Goal: Information Seeking & Learning: Learn about a topic

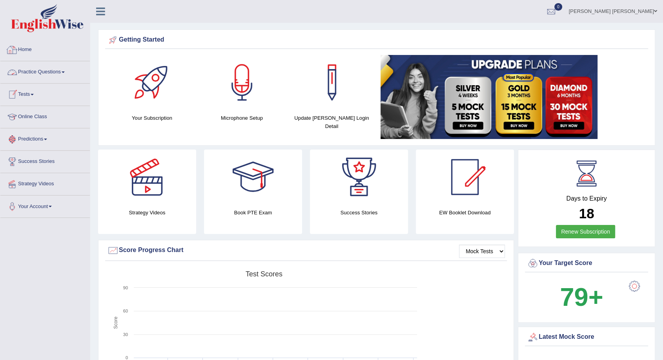
click at [59, 69] on link "Practice Questions" at bounding box center [44, 71] width 89 height 20
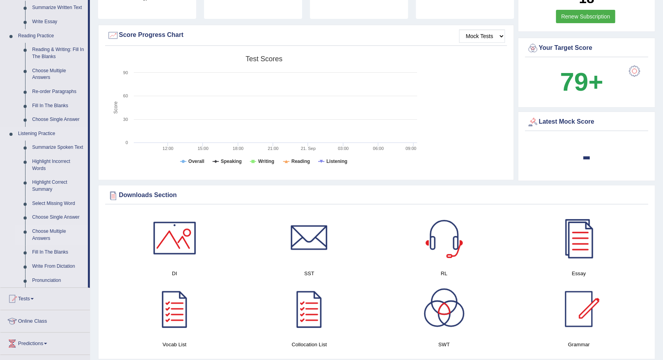
scroll to position [218, 0]
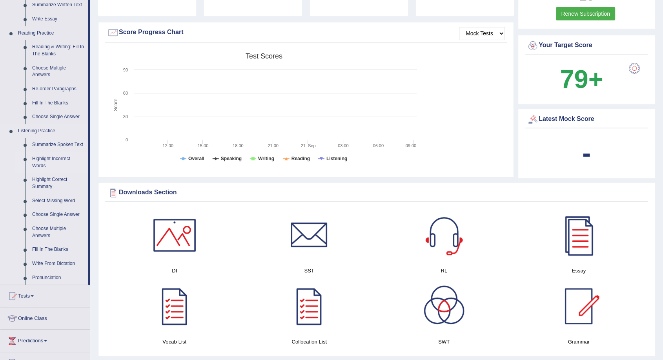
click at [55, 159] on link "Highlight Incorrect Words" at bounding box center [58, 162] width 59 height 21
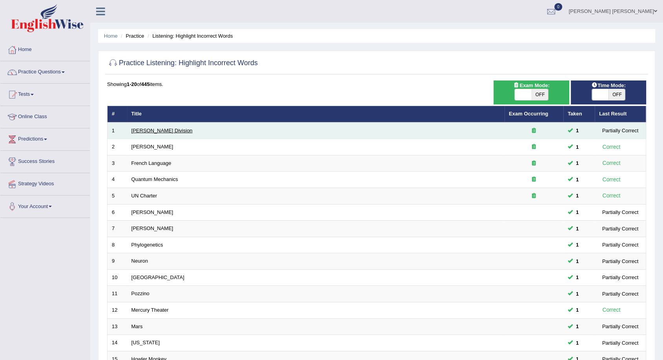
click at [154, 132] on link "[PERSON_NAME] Division" at bounding box center [161, 131] width 61 height 6
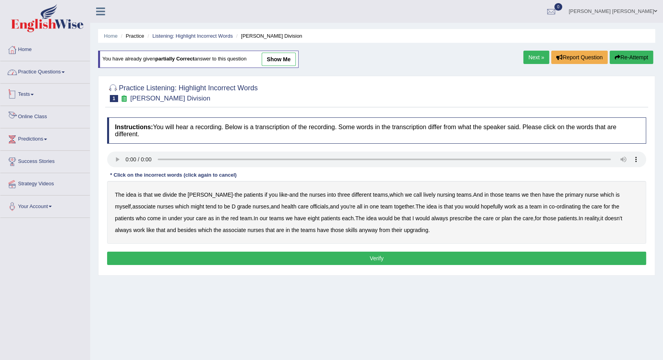
click at [45, 66] on link "Practice Questions" at bounding box center [44, 71] width 89 height 20
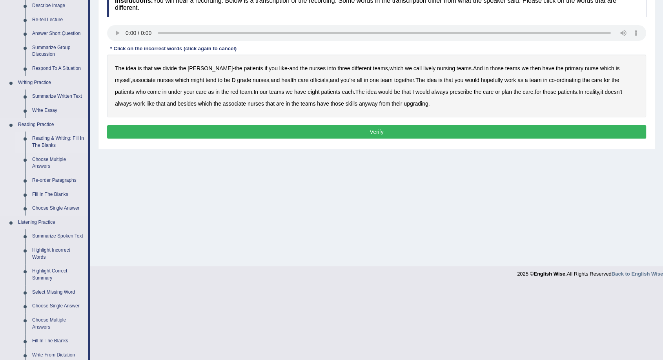
scroll to position [131, 0]
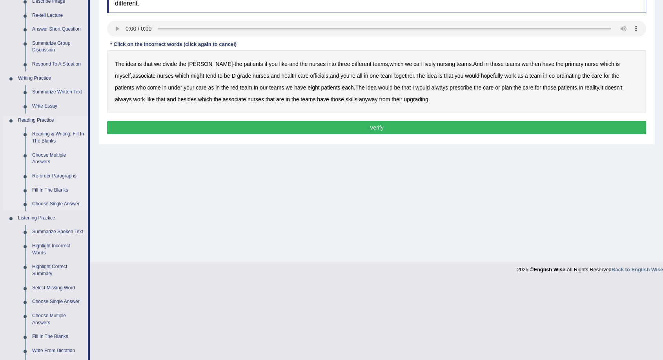
click at [53, 193] on link "Fill In The Blanks" at bounding box center [58, 190] width 59 height 14
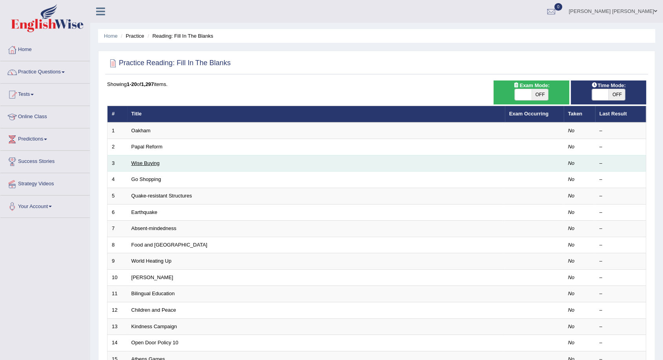
click at [146, 164] on link "Wise Buying" at bounding box center [145, 163] width 28 height 6
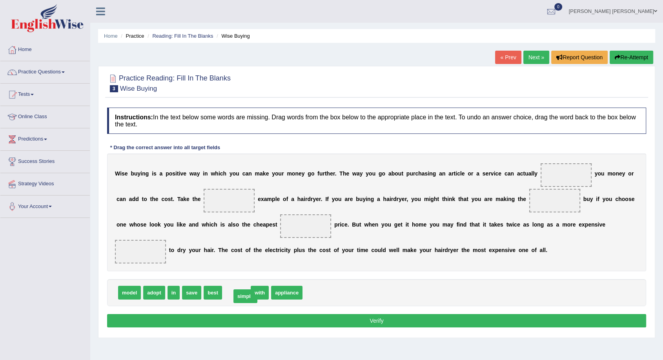
drag, startPoint x: 230, startPoint y: 282, endPoint x: 239, endPoint y: 285, distance: 9.7
drag, startPoint x: 263, startPoint y: 280, endPoint x: 193, endPoint y: 205, distance: 103.0
drag, startPoint x: 265, startPoint y: 276, endPoint x: 515, endPoint y: 197, distance: 262.3
drag, startPoint x: 119, startPoint y: 280, endPoint x: 114, endPoint y: 281, distance: 5.3
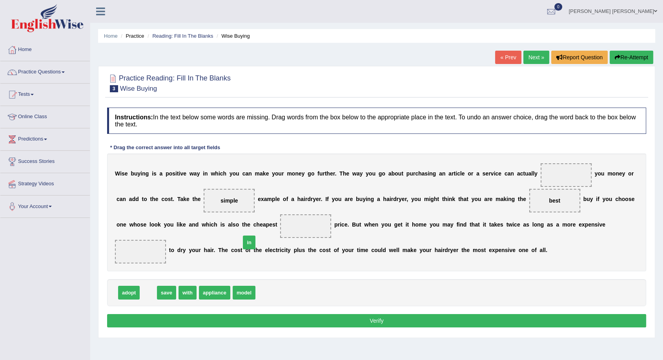
drag, startPoint x: 150, startPoint y: 280, endPoint x: 251, endPoint y: 230, distance: 112.3
drag, startPoint x: 231, startPoint y: 277, endPoint x: 550, endPoint y: 223, distance: 323.9
drag, startPoint x: 148, startPoint y: 281, endPoint x: 524, endPoint y: 178, distance: 390.7
click at [396, 314] on button "Verify" at bounding box center [376, 320] width 539 height 13
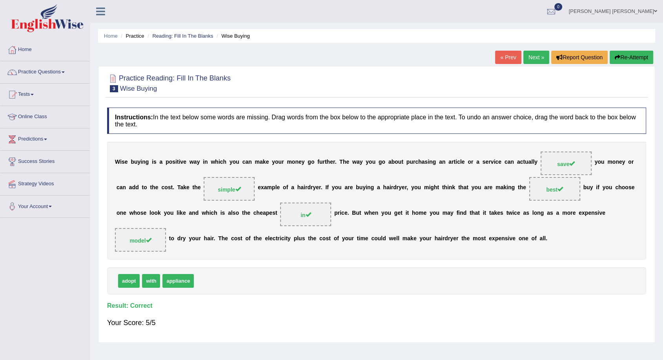
click at [535, 54] on link "Next »" at bounding box center [537, 57] width 26 height 13
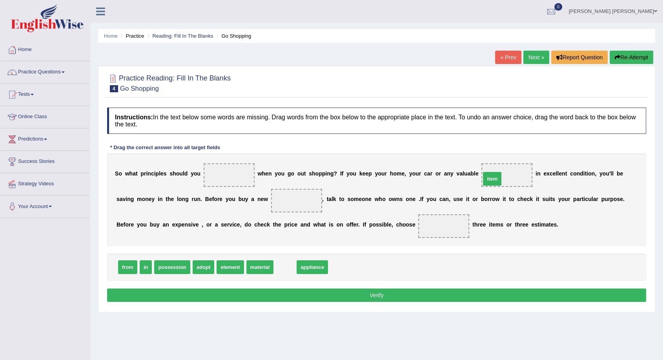
drag, startPoint x: 283, startPoint y: 270, endPoint x: 490, endPoint y: 182, distance: 225.2
drag, startPoint x: 143, startPoint y: 266, endPoint x: 339, endPoint y: 221, distance: 200.7
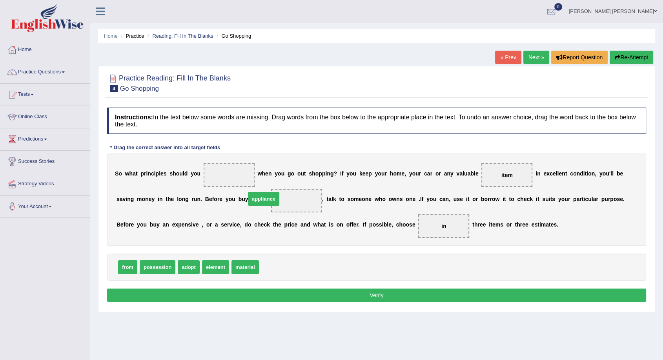
drag, startPoint x: 264, startPoint y: 270, endPoint x: 250, endPoint y: 201, distance: 69.6
drag, startPoint x: 179, startPoint y: 267, endPoint x: 221, endPoint y: 169, distance: 107.0
click at [346, 292] on button "Verify" at bounding box center [376, 294] width 539 height 13
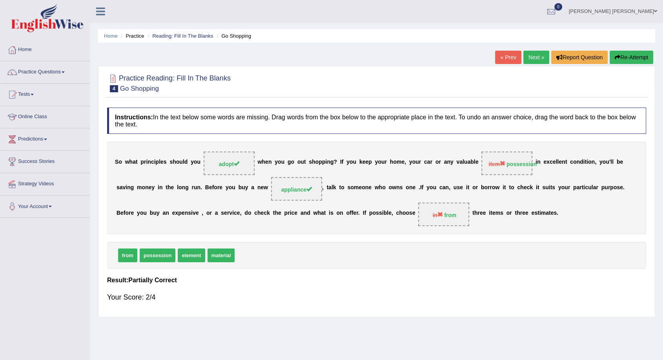
click at [532, 54] on link "Next »" at bounding box center [537, 57] width 26 height 13
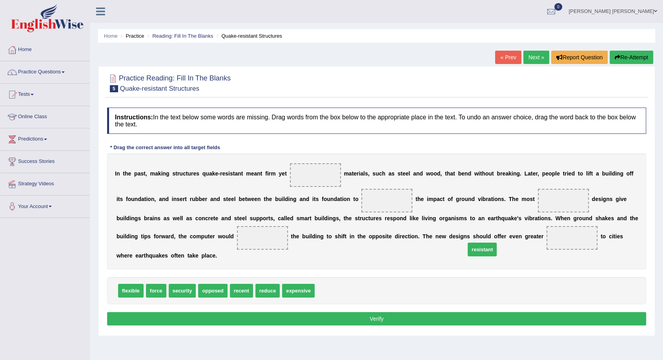
drag, startPoint x: 324, startPoint y: 277, endPoint x: 474, endPoint y: 236, distance: 156.2
drag, startPoint x: 163, startPoint y: 281, endPoint x: 165, endPoint y: 278, distance: 4.0
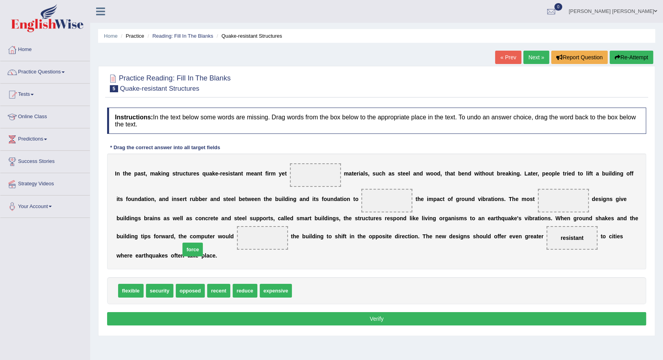
drag, startPoint x: 293, startPoint y: 281, endPoint x: 181, endPoint y: 239, distance: 118.8
drag, startPoint x: 264, startPoint y: 283, endPoint x: 305, endPoint y: 177, distance: 113.6
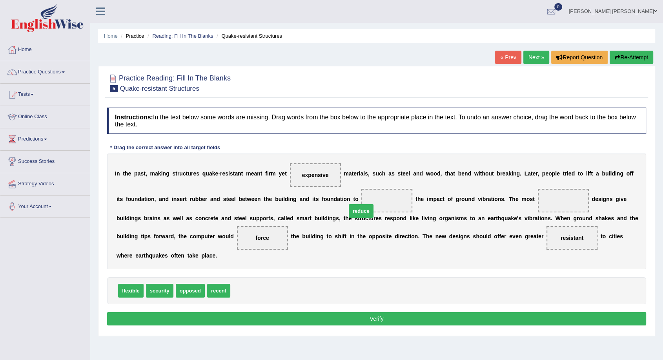
drag, startPoint x: 240, startPoint y: 280, endPoint x: 356, endPoint y: 201, distance: 140.5
drag, startPoint x: 210, startPoint y: 281, endPoint x: 520, endPoint y: 203, distance: 319.5
click at [440, 312] on button "Verify" at bounding box center [376, 318] width 539 height 13
